Goal: Find specific page/section: Find specific page/section

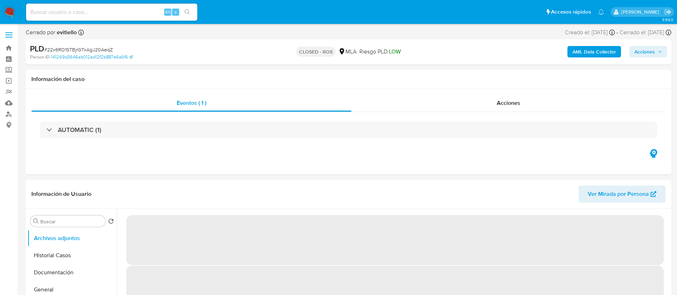
select select "10"
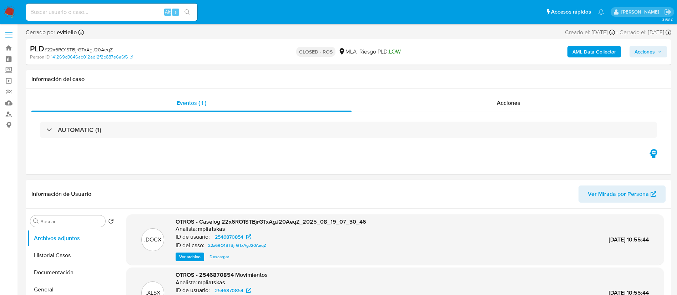
click at [135, 19] on div "Alt s" at bounding box center [111, 12] width 171 height 17
click at [138, 13] on input at bounding box center [111, 11] width 171 height 9
paste input "OfBbG602wWtR5Hp17mAb673t"
type input "OfBbG602wWtR5Hp17mAb673t"
click at [185, 11] on icon "search-icon" at bounding box center [187, 11] width 5 height 5
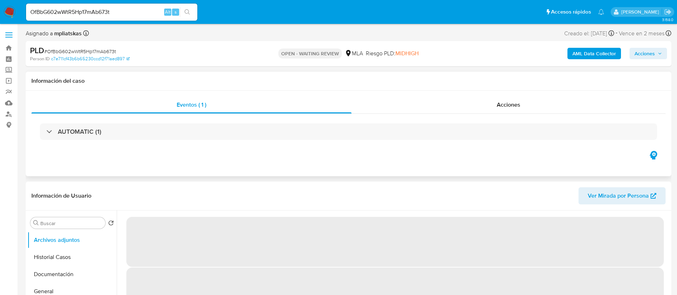
scroll to position [54, 0]
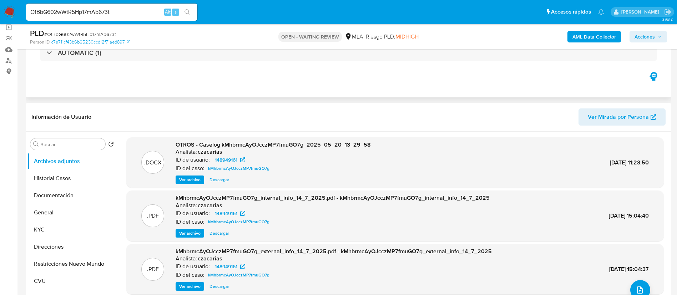
select select "10"
